Goal: Navigation & Orientation: Understand site structure

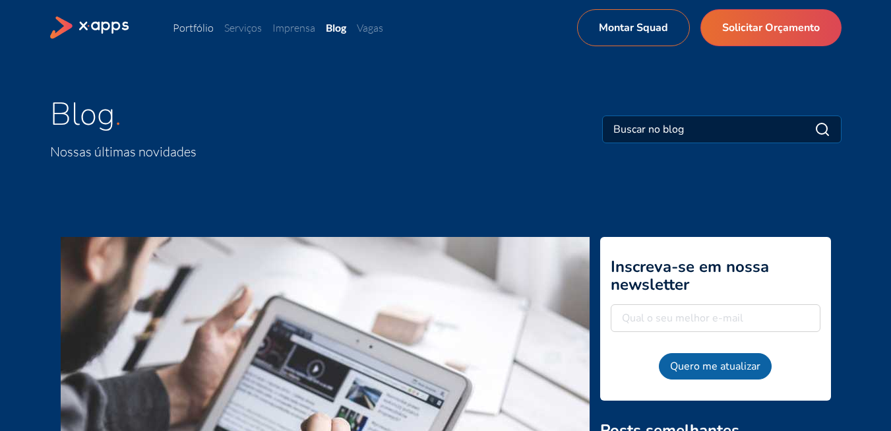
click at [191, 27] on link "Portfólio" at bounding box center [193, 27] width 41 height 13
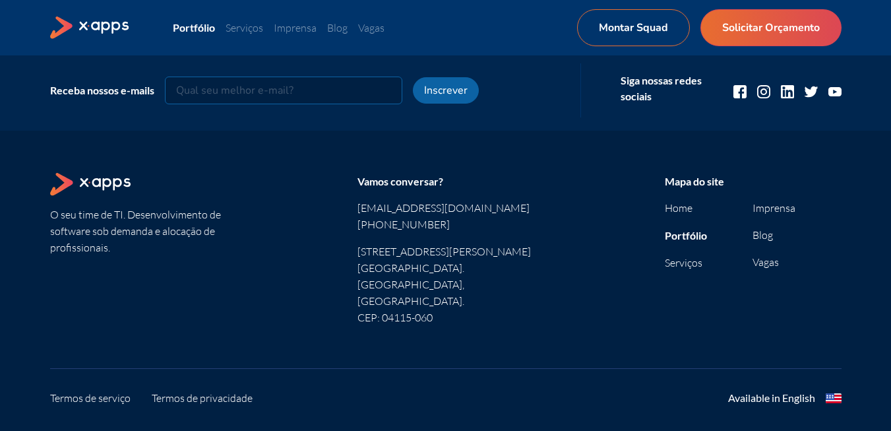
scroll to position [3543, 0]
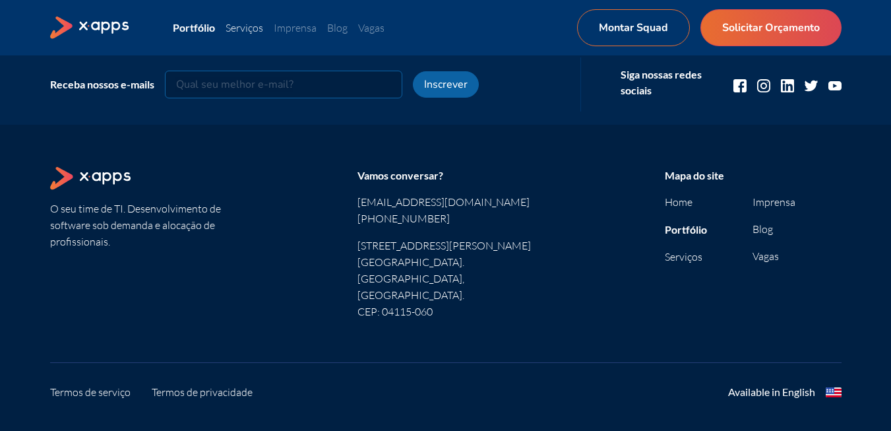
click at [259, 26] on link "Serviços" at bounding box center [245, 27] width 38 height 13
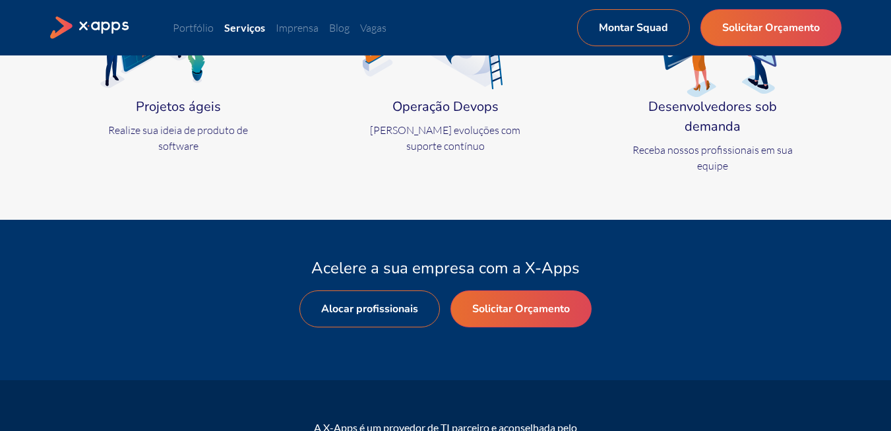
scroll to position [611, 0]
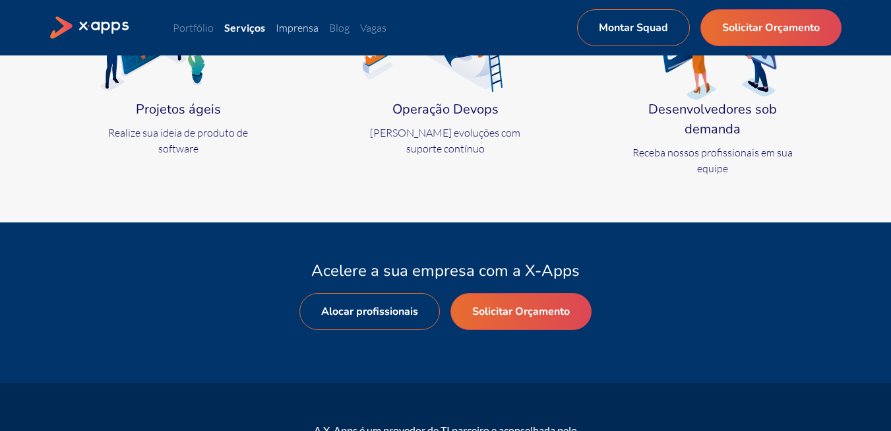
click at [305, 31] on link "Imprensa" at bounding box center [297, 27] width 43 height 13
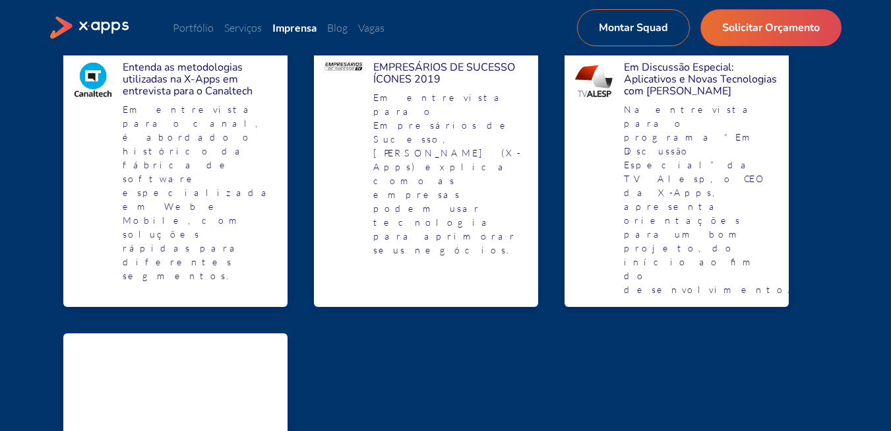
scroll to position [1847, 0]
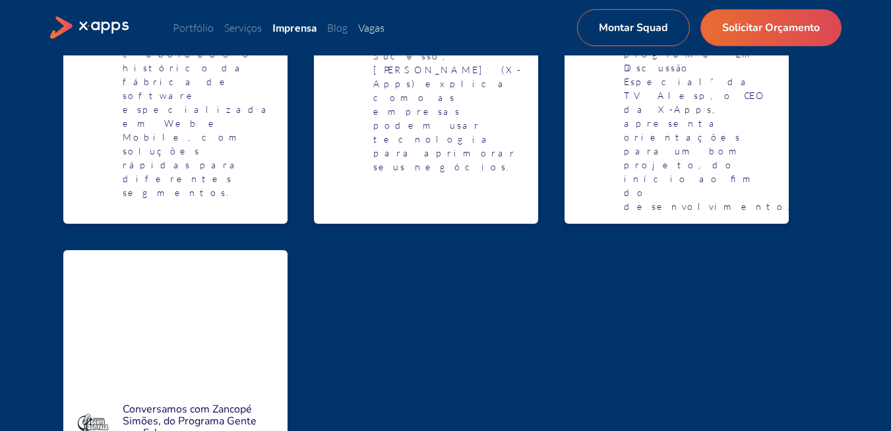
click at [378, 31] on link "Vagas" at bounding box center [371, 27] width 26 height 13
